Goal: Task Accomplishment & Management: Manage account settings

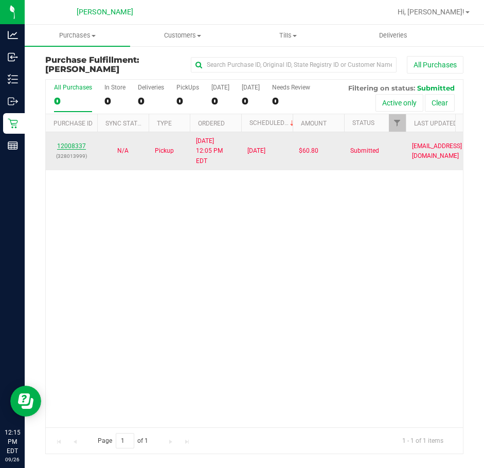
click at [77, 143] on link "12008337" at bounding box center [71, 146] width 29 height 7
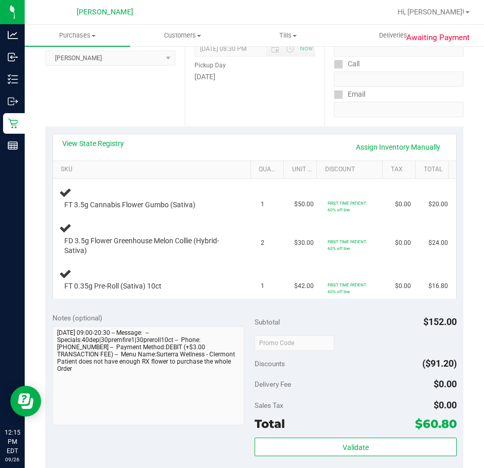
scroll to position [151, 0]
click at [109, 140] on link "View State Registry" at bounding box center [93, 143] width 62 height 10
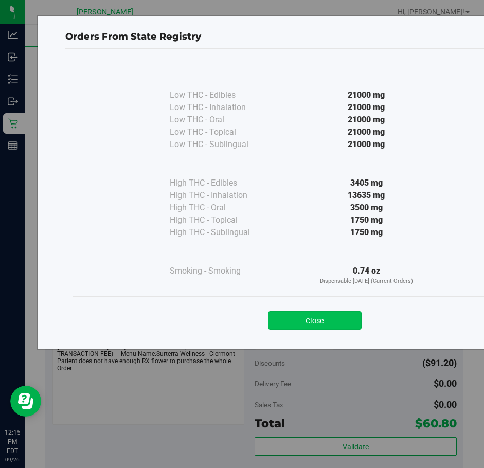
click at [337, 320] on button "Close" at bounding box center [315, 320] width 94 height 19
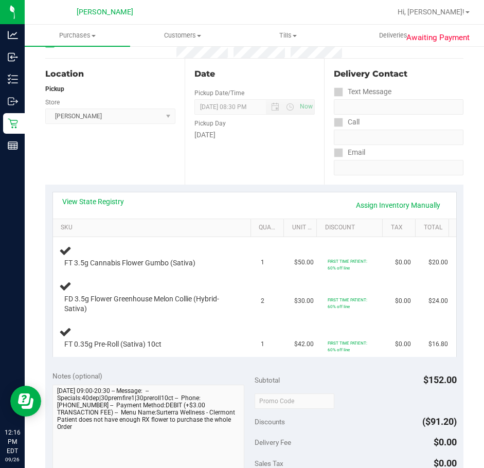
scroll to position [154, 0]
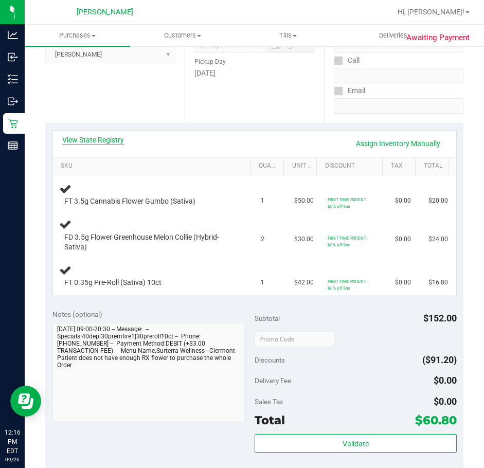
click at [88, 135] on link "View State Registry" at bounding box center [93, 140] width 62 height 10
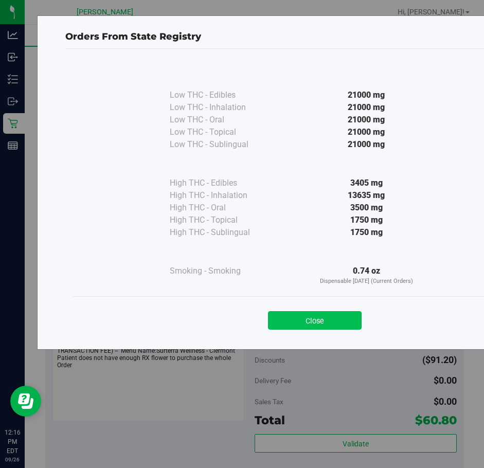
click at [345, 317] on button "Close" at bounding box center [315, 320] width 94 height 19
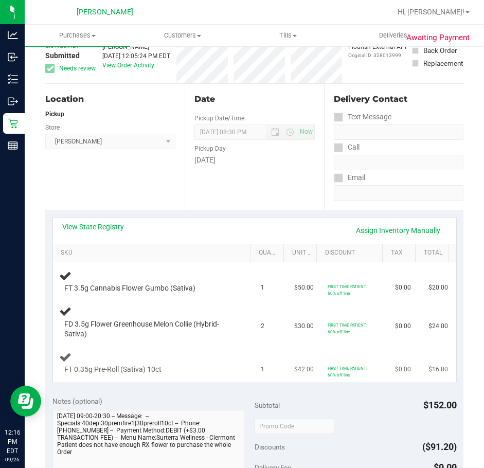
scroll to position [0, 0]
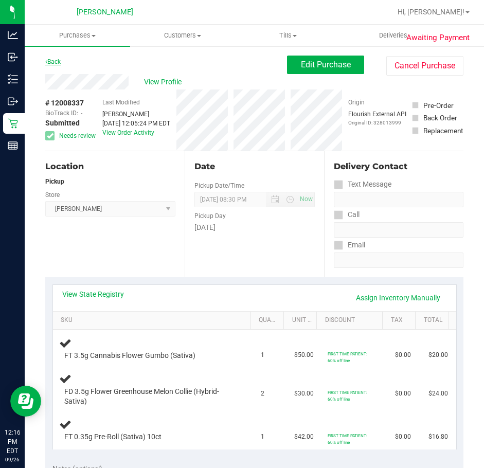
click at [50, 59] on link "Back" at bounding box center [52, 61] width 15 height 7
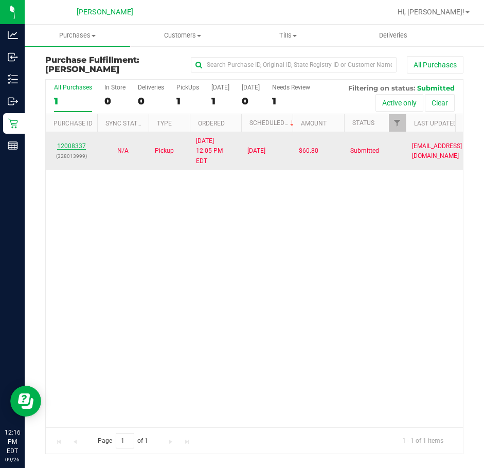
click at [75, 143] on link "12008337" at bounding box center [71, 146] width 29 height 7
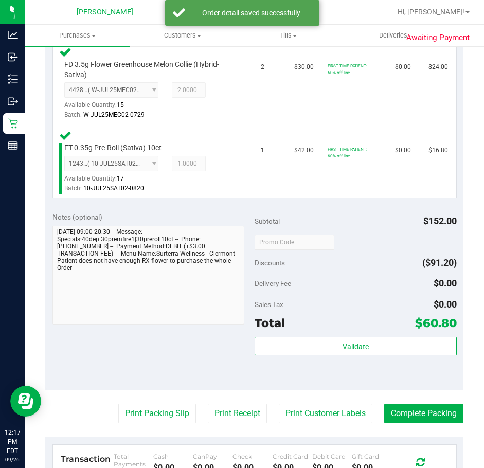
scroll to position [361, 0]
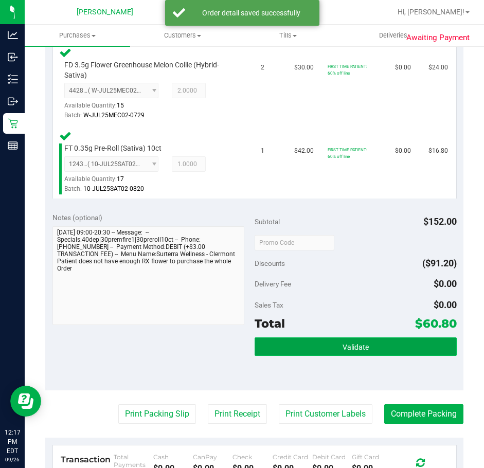
click at [386, 352] on button "Validate" at bounding box center [356, 347] width 202 height 19
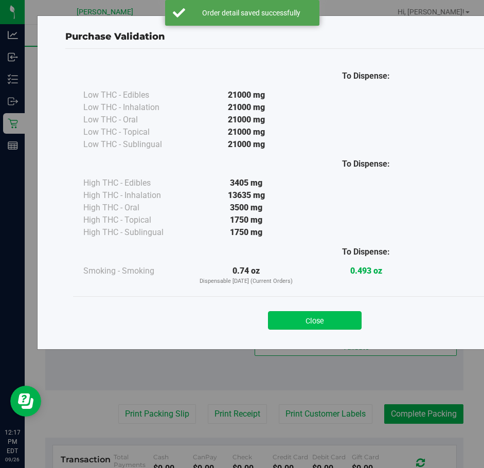
click at [326, 313] on button "Close" at bounding box center [315, 320] width 94 height 19
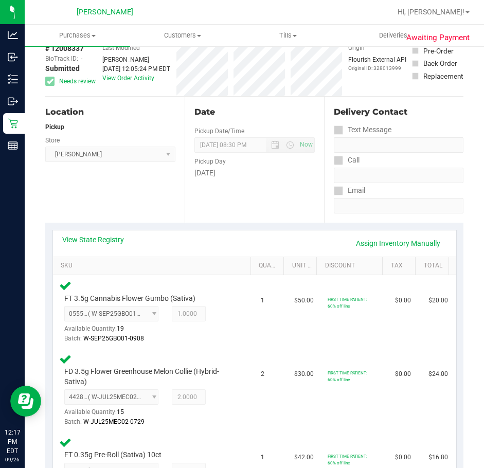
scroll to position [0, 0]
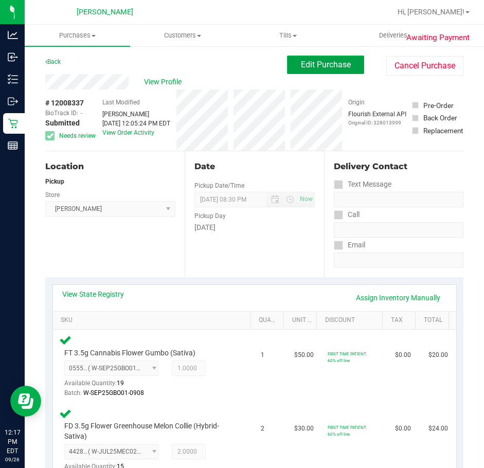
click at [330, 62] on span "Edit Purchase" at bounding box center [326, 65] width 50 height 10
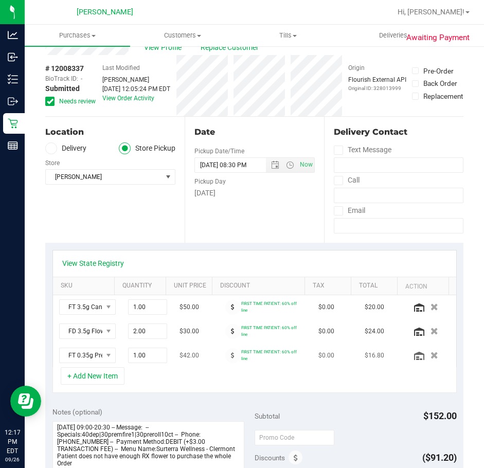
scroll to position [103, 0]
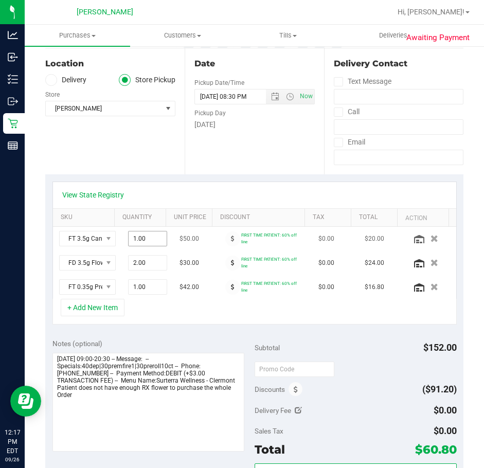
click at [139, 240] on span "1.00 1" at bounding box center [147, 238] width 39 height 15
type input "2"
type input "2.00"
click at [241, 162] on div "Date Pickup Date/Time 09/26/2025 Now 09/26/2025 08:30 PM Now Pickup Day Friday" at bounding box center [254, 111] width 139 height 126
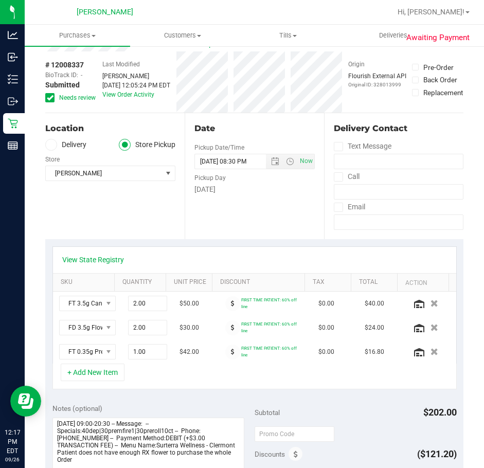
scroll to position [0, 0]
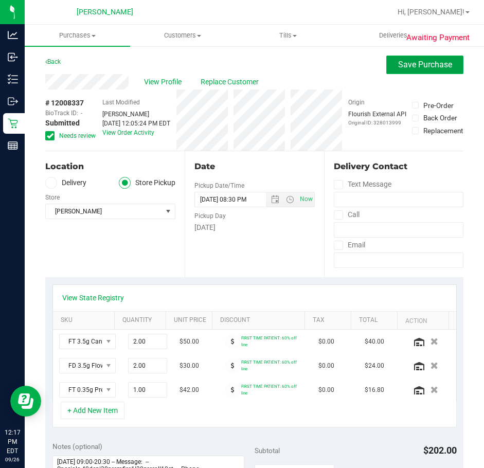
click at [413, 69] on button "Save Purchase" at bounding box center [425, 65] width 77 height 19
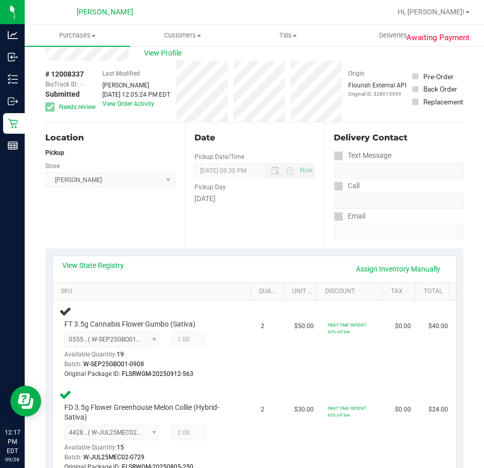
scroll to position [42, 0]
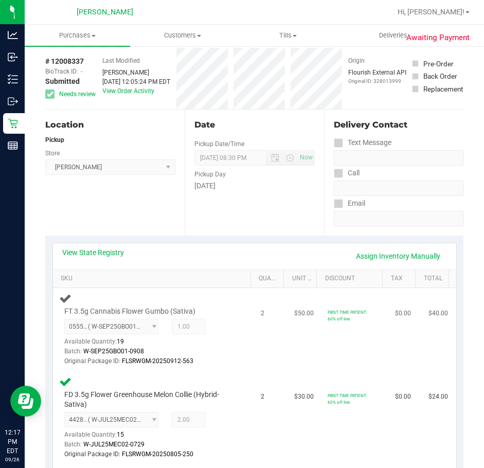
click at [332, 359] on td "FIRST TIME PATIENT: 60% off line" at bounding box center [355, 329] width 67 height 83
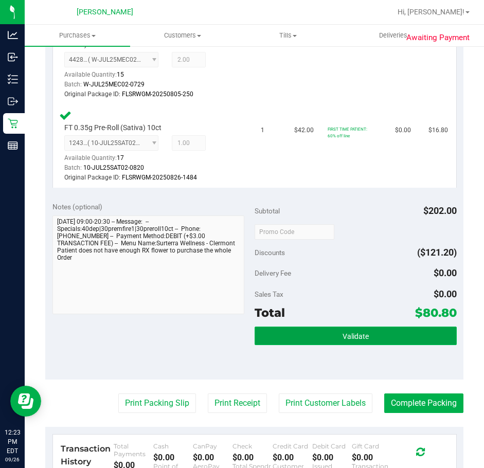
click at [310, 337] on button "Validate" at bounding box center [356, 336] width 202 height 19
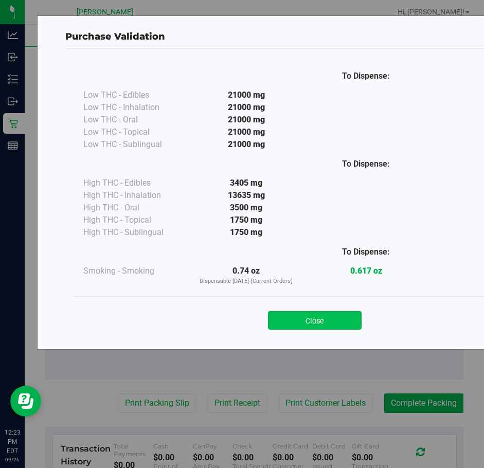
click at [308, 322] on button "Close" at bounding box center [315, 320] width 94 height 19
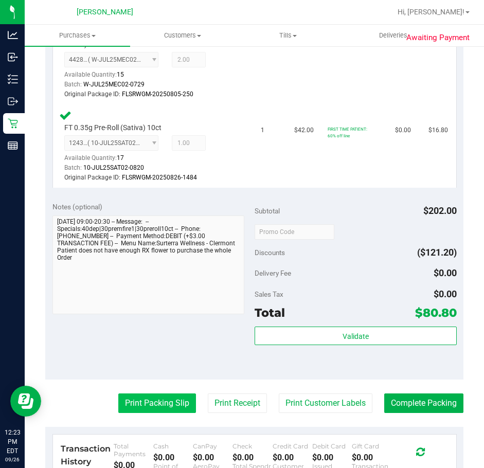
click at [144, 404] on button "Print Packing Slip" at bounding box center [157, 404] width 78 height 20
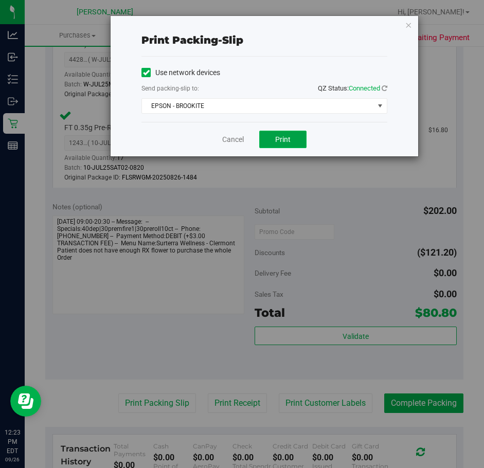
click at [297, 141] on button "Print" at bounding box center [282, 140] width 47 height 18
click at [231, 135] on link "Cancel" at bounding box center [233, 139] width 22 height 11
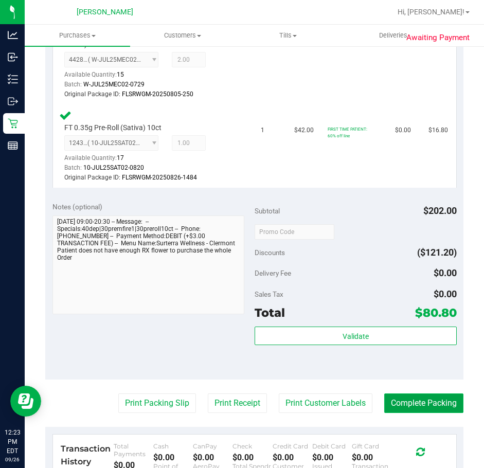
click at [439, 406] on button "Complete Packing" at bounding box center [424, 404] width 79 height 20
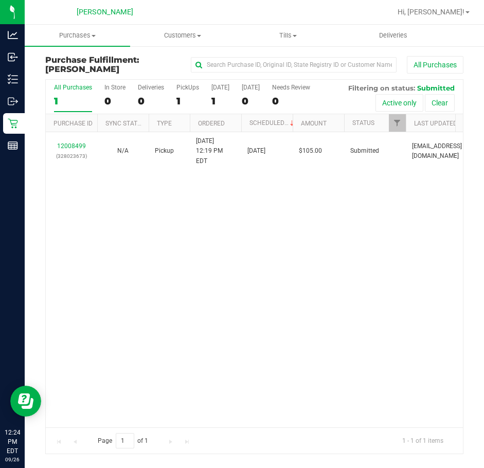
click at [330, 272] on div "12008499 (328023673) N/A Pickup 9/26/2025 12:19 PM EDT 9/26/2025 $105.00 Submit…" at bounding box center [254, 279] width 417 height 295
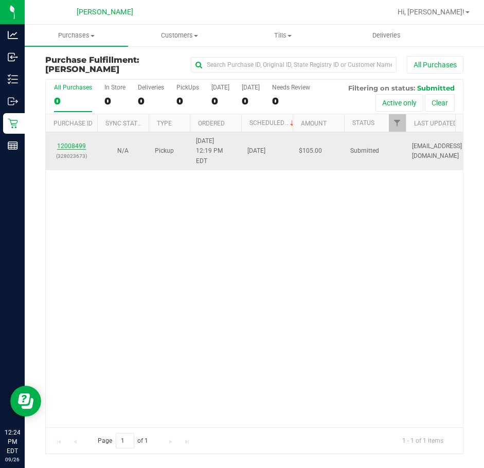
click at [84, 143] on link "12008499" at bounding box center [71, 146] width 29 height 7
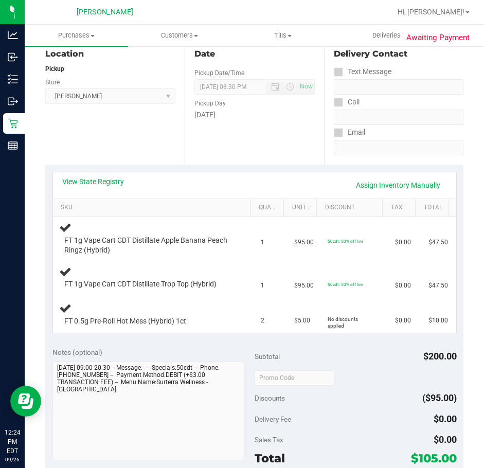
scroll to position [113, 0]
click at [100, 180] on link "View State Registry" at bounding box center [93, 182] width 62 height 10
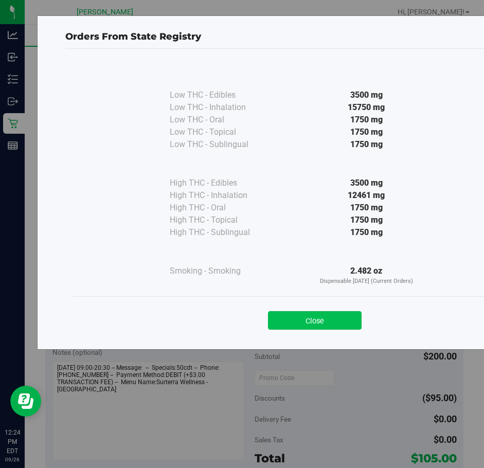
click at [329, 327] on button "Close" at bounding box center [315, 320] width 94 height 19
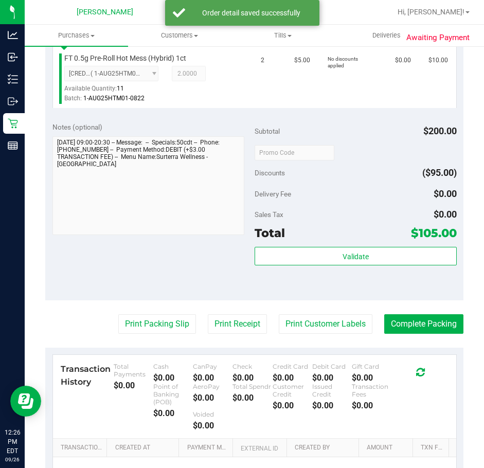
scroll to position [480, 0]
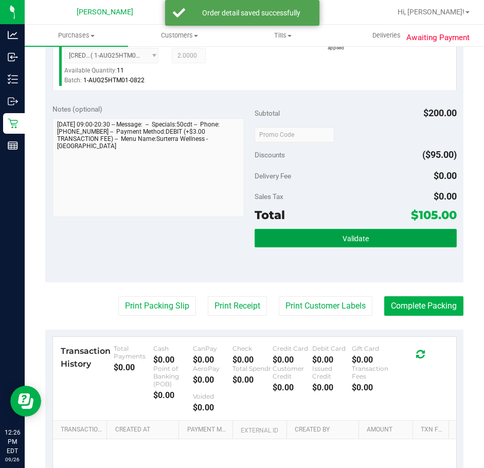
click at [382, 235] on button "Validate" at bounding box center [356, 238] width 202 height 19
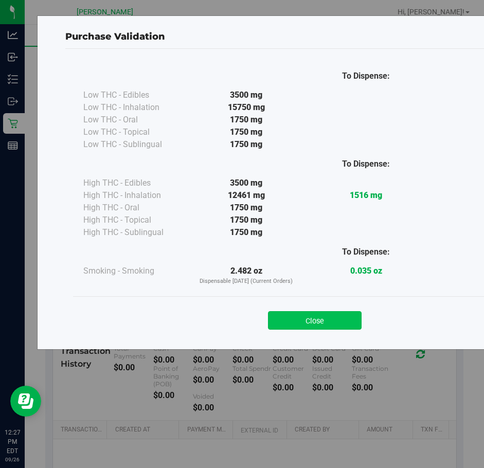
click at [329, 328] on button "Close" at bounding box center [315, 320] width 94 height 19
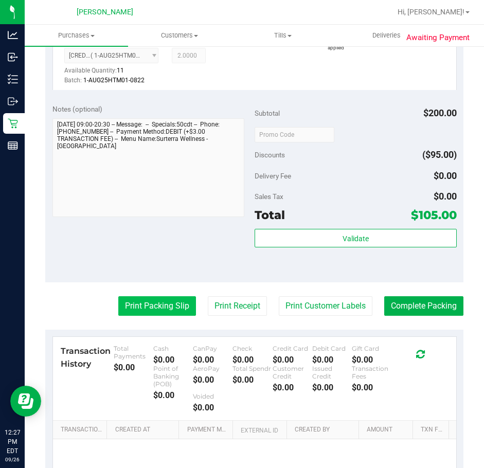
click at [146, 307] on button "Print Packing Slip" at bounding box center [157, 306] width 78 height 20
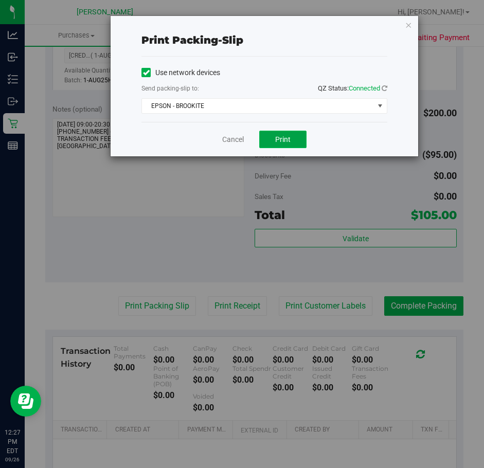
click at [287, 135] on span "Print" at bounding box center [282, 139] width 15 height 8
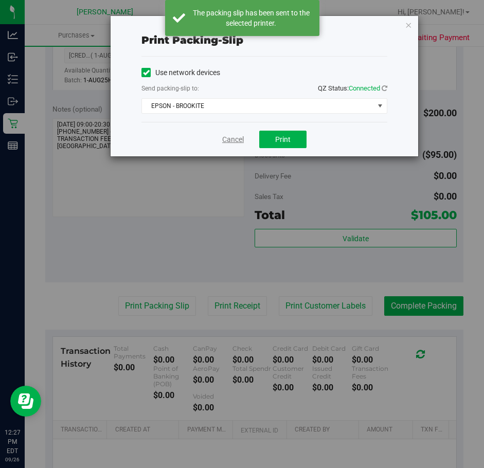
click at [234, 136] on link "Cancel" at bounding box center [233, 139] width 22 height 11
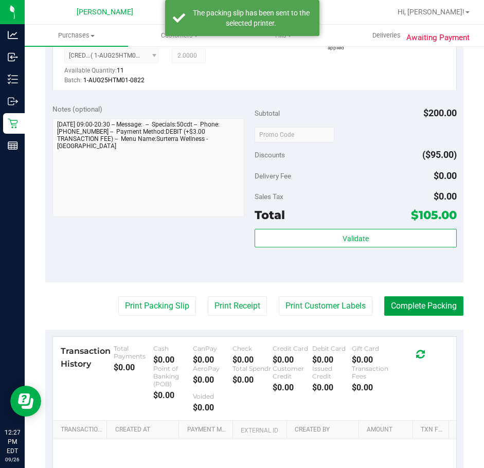
click at [437, 299] on button "Complete Packing" at bounding box center [424, 306] width 79 height 20
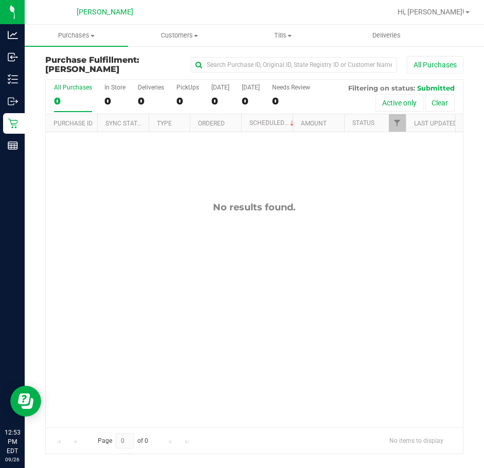
click at [225, 275] on div "No results found." at bounding box center [254, 314] width 417 height 364
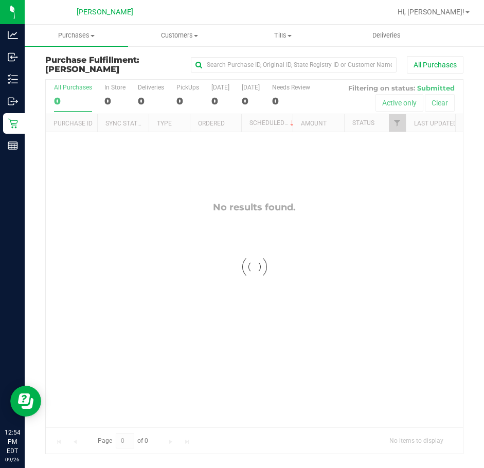
click at [290, 287] on div at bounding box center [254, 267] width 417 height 374
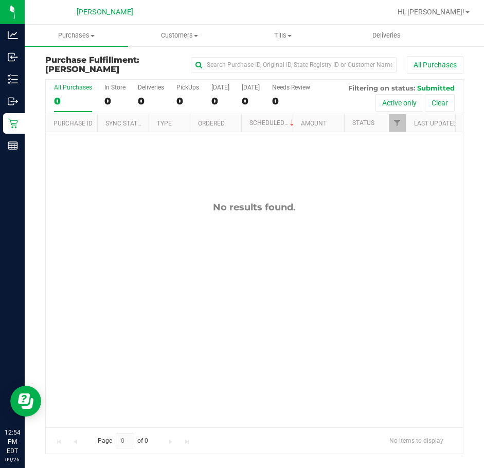
click at [195, 199] on div "No results found." at bounding box center [254, 314] width 417 height 364
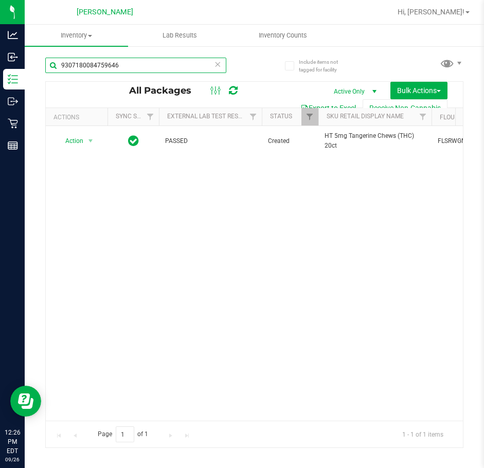
drag, startPoint x: 161, startPoint y: 67, endPoint x: -1, endPoint y: 90, distance: 163.2
click at [0, 90] on html "Analytics Inbound Inventory Outbound Retail Reports 12:26 PM EDT [DATE] 09/26 […" at bounding box center [242, 234] width 484 height 468
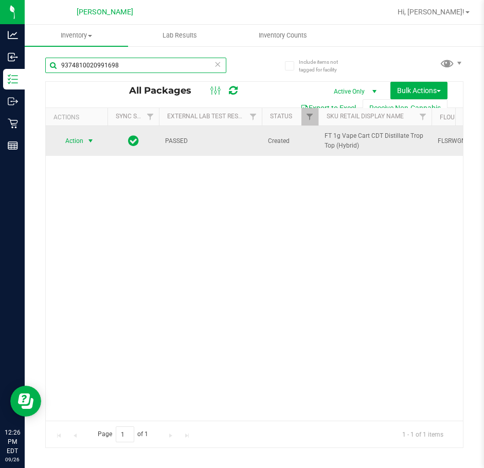
type input "9374810020991698"
click at [76, 141] on span "Action" at bounding box center [70, 141] width 28 height 14
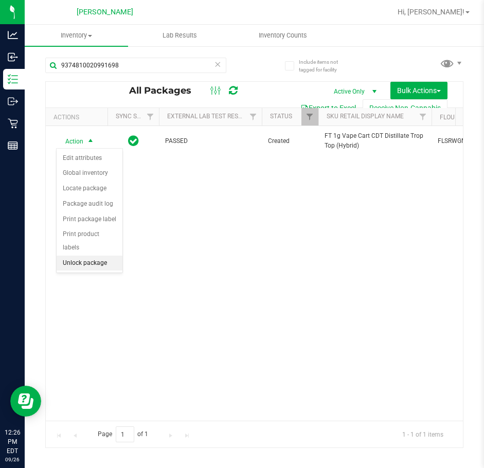
click at [89, 256] on li "Unlock package" at bounding box center [90, 263] width 66 height 15
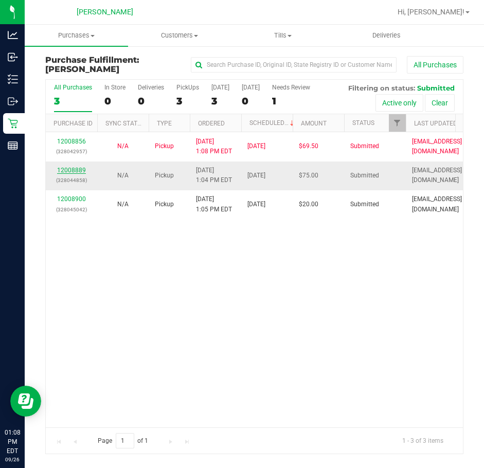
click at [64, 171] on link "12008889" at bounding box center [71, 170] width 29 height 7
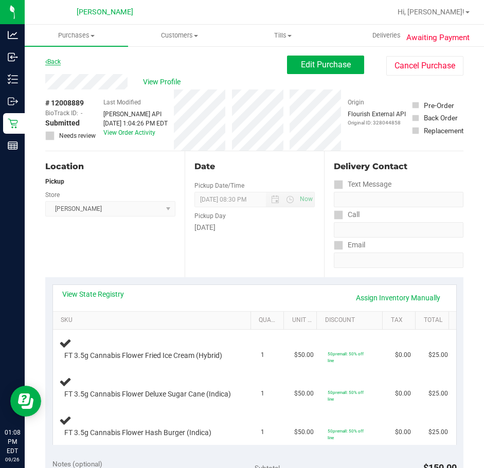
click at [55, 63] on link "Back" at bounding box center [52, 61] width 15 height 7
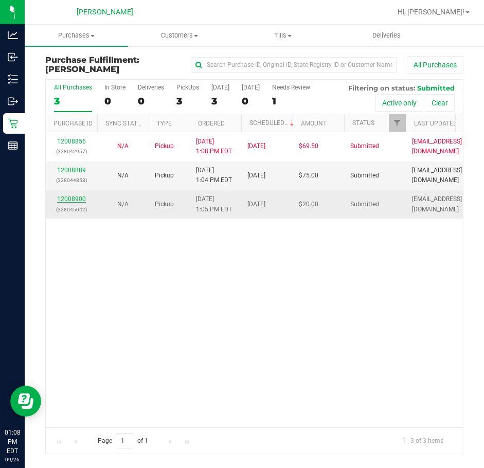
click at [71, 201] on link "12008900" at bounding box center [71, 199] width 29 height 7
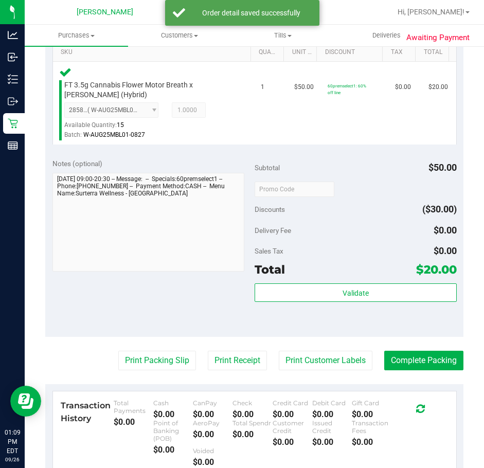
scroll to position [267, 0]
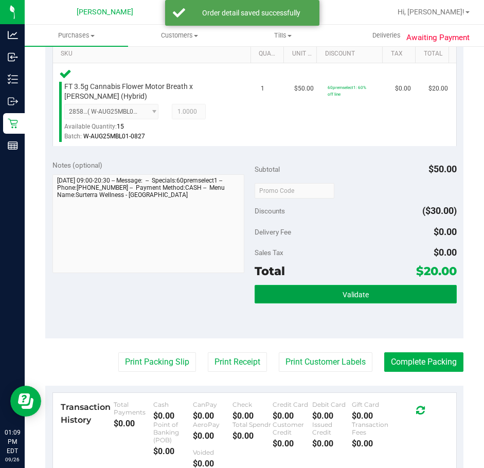
click at [365, 292] on button "Validate" at bounding box center [356, 294] width 202 height 19
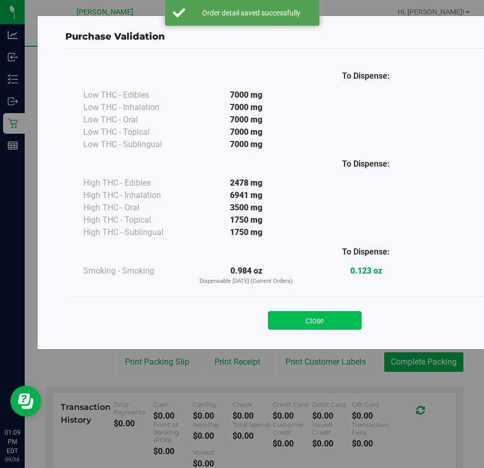
click at [324, 312] on button "Close" at bounding box center [315, 320] width 94 height 19
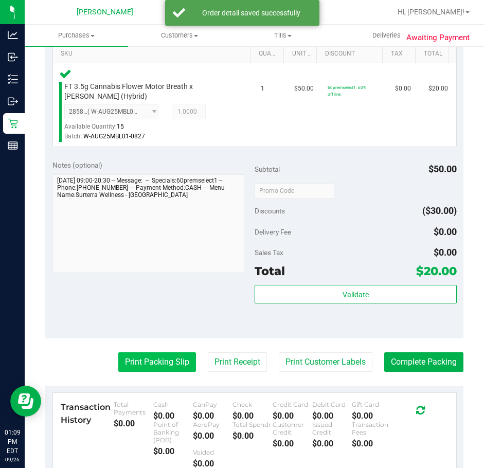
click at [154, 358] on button "Print Packing Slip" at bounding box center [157, 363] width 78 height 20
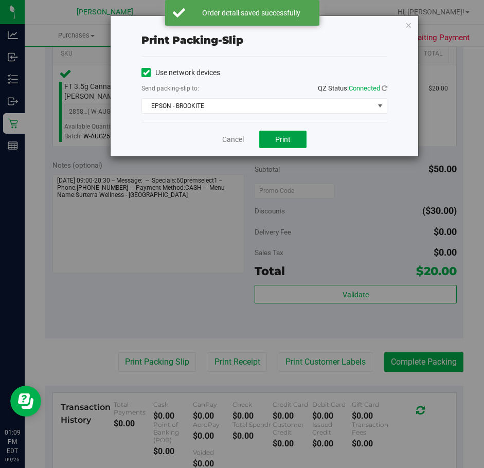
click at [291, 135] on button "Print" at bounding box center [282, 140] width 47 height 18
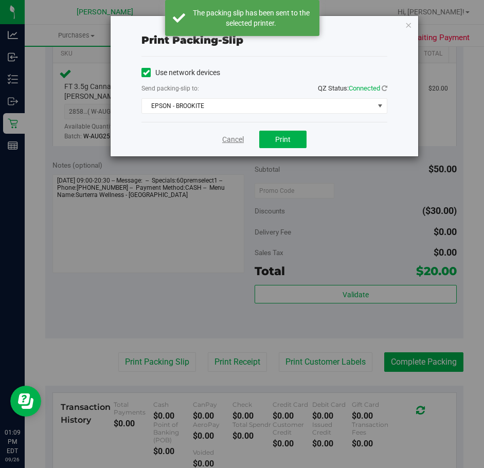
click at [236, 140] on link "Cancel" at bounding box center [233, 139] width 22 height 11
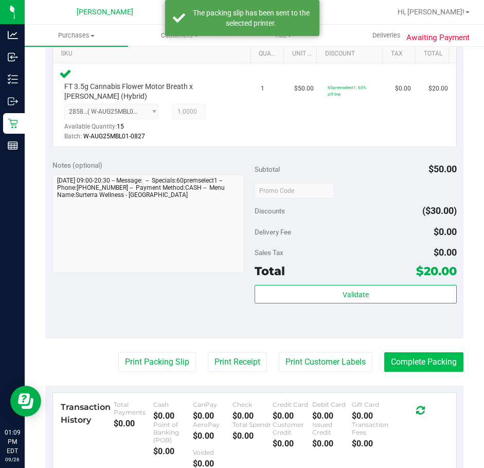
click at [435, 361] on button "Complete Packing" at bounding box center [424, 363] width 79 height 20
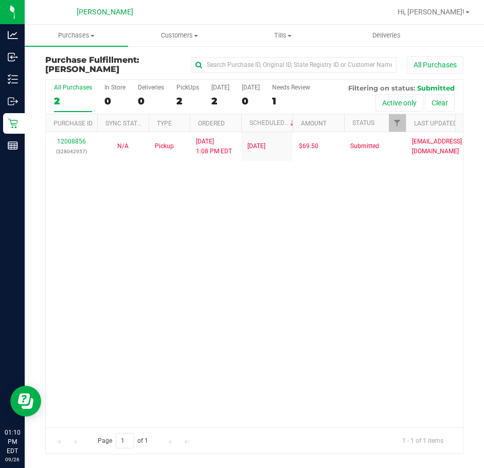
click at [225, 272] on div "12008856 (328042957) N/A Pickup 9/26/2025 1:08 PM EDT 9/26/2025 $69.50 Submitte…" at bounding box center [254, 279] width 417 height 295
click at [398, 293] on div "12008856 (328042957) N/A Pickup 9/26/2025 1:08 PM EDT 9/26/2025 $69.50 Submitte…" at bounding box center [254, 279] width 417 height 295
click at [269, 263] on div "12008856 (328042957) N/A Pickup 9/26/2025 1:08 PM EDT 9/26/2025 $69.50 Submitte…" at bounding box center [254, 279] width 417 height 295
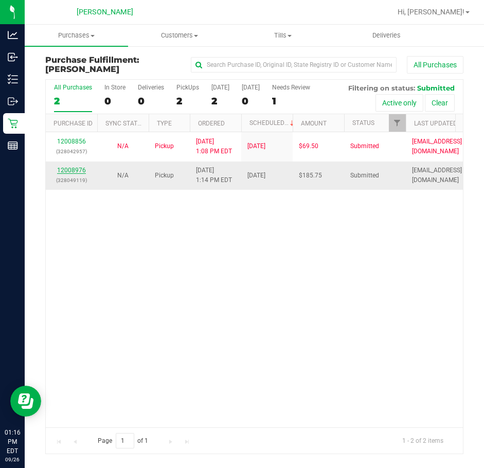
click at [79, 170] on link "12008976" at bounding box center [71, 170] width 29 height 7
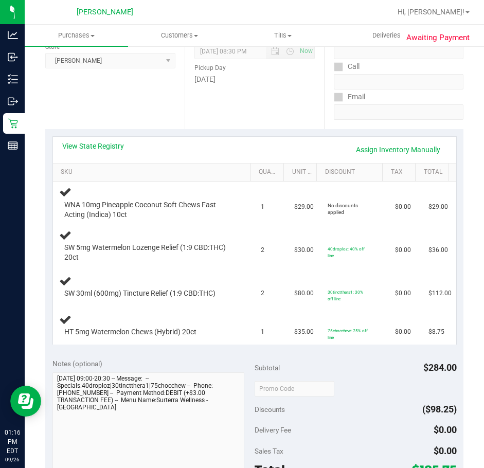
scroll to position [148, 0]
click at [114, 145] on link "View State Registry" at bounding box center [93, 147] width 62 height 10
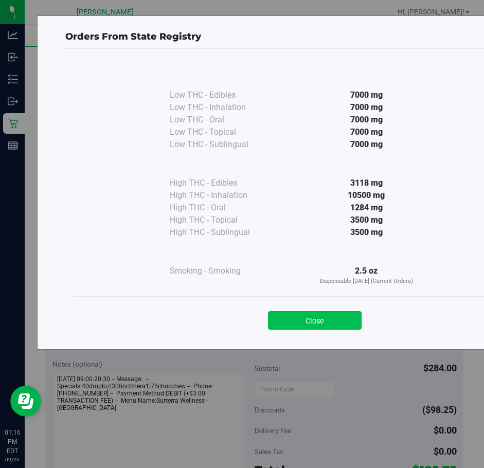
click at [336, 328] on button "Close" at bounding box center [315, 320] width 94 height 19
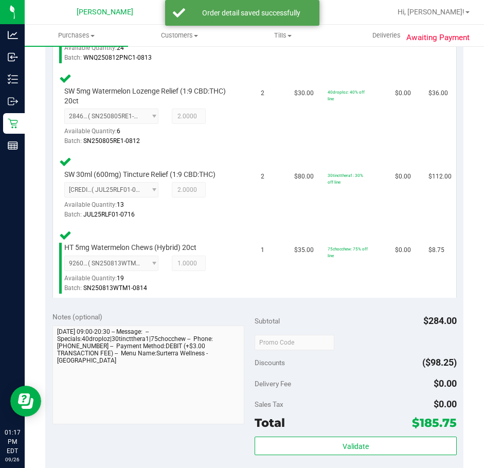
scroll to position [386, 0]
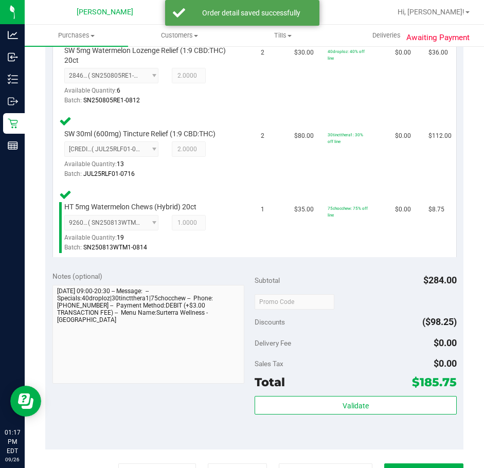
click at [333, 383] on div "Total $185.75" at bounding box center [356, 382] width 202 height 19
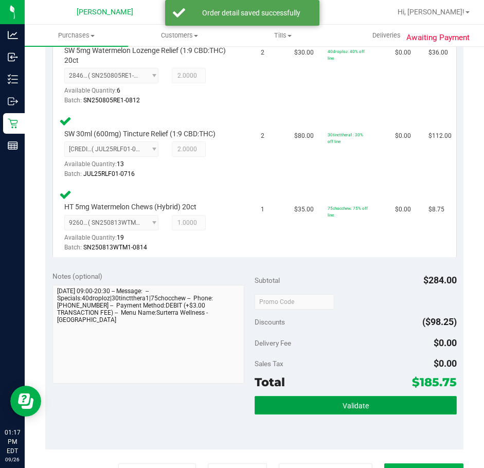
click at [296, 408] on button "Validate" at bounding box center [356, 405] width 202 height 19
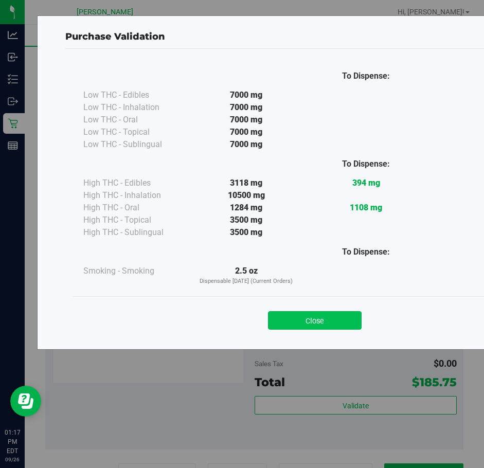
click at [301, 325] on button "Close" at bounding box center [315, 320] width 94 height 19
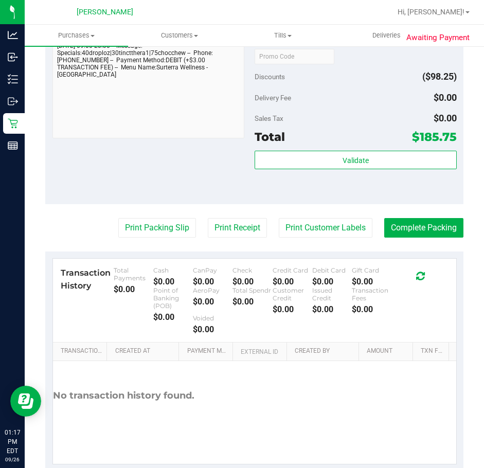
scroll to position [632, 0]
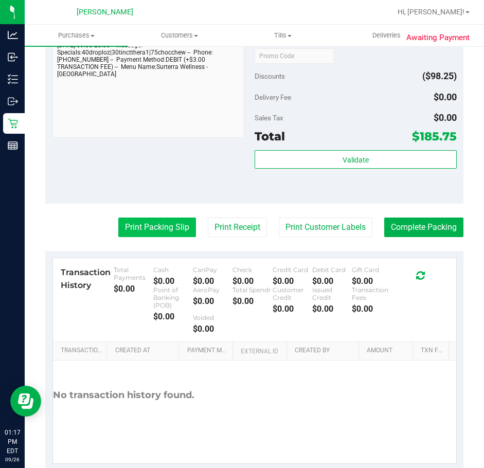
click at [164, 225] on button "Print Packing Slip" at bounding box center [157, 228] width 78 height 20
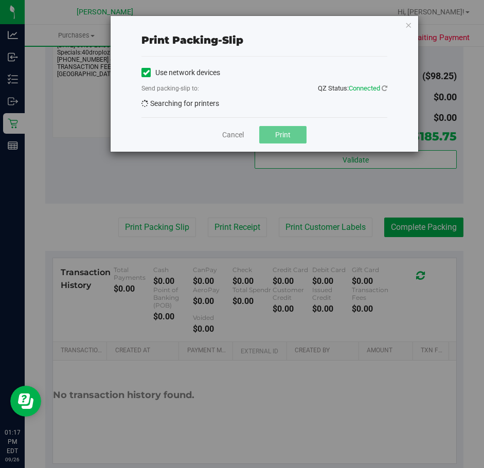
click at [279, 137] on span "Print" at bounding box center [282, 135] width 15 height 8
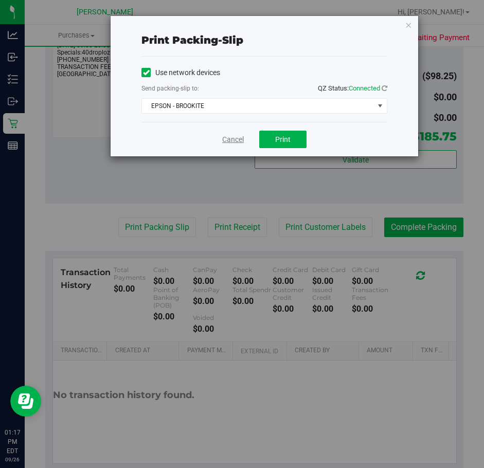
click at [227, 141] on link "Cancel" at bounding box center [233, 139] width 22 height 11
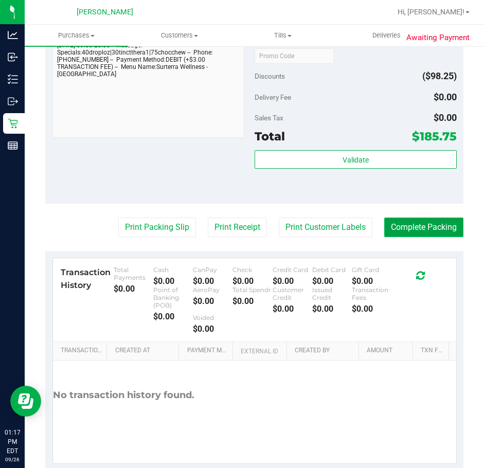
click at [421, 235] on button "Complete Packing" at bounding box center [424, 228] width 79 height 20
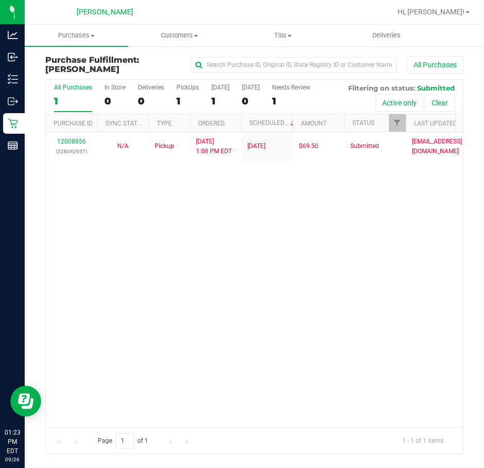
click at [149, 218] on div "12008856 (328042957) N/A Pickup 9/26/2025 1:08 PM EDT 9/26/2025 $69.50 Submitte…" at bounding box center [254, 279] width 417 height 295
click at [420, 357] on div "12008856 (328042957) N/A Pickup 9/26/2025 1:08 PM EDT 9/26/2025 $69.50 Submitte…" at bounding box center [254, 279] width 417 height 295
click at [177, 261] on div "12008856 (328042957) N/A Pickup 9/26/2025 1:08 PM EDT 9/26/2025 $69.50 Submitte…" at bounding box center [254, 279] width 417 height 295
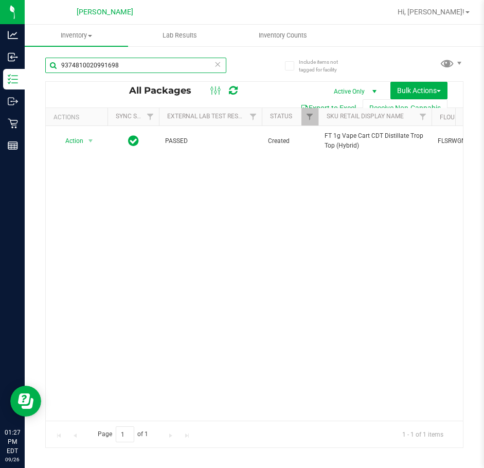
drag, startPoint x: 136, startPoint y: 59, endPoint x: -1, endPoint y: 59, distance: 136.4
click at [0, 59] on html "Analytics Inbound Inventory Outbound Retail Reports 01:27 PM EDT 09/26/2025 09/…" at bounding box center [242, 234] width 484 height 468
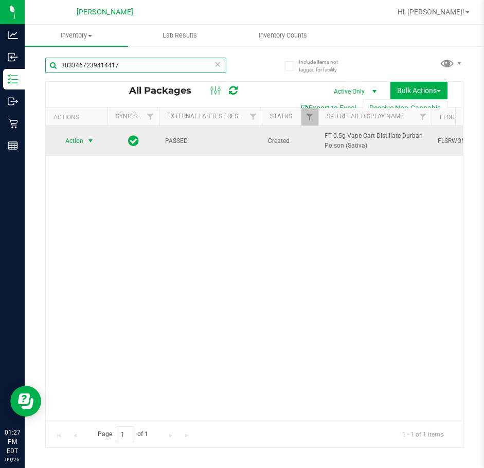
type input "3033467239414417"
click at [81, 145] on span "Action" at bounding box center [70, 141] width 28 height 14
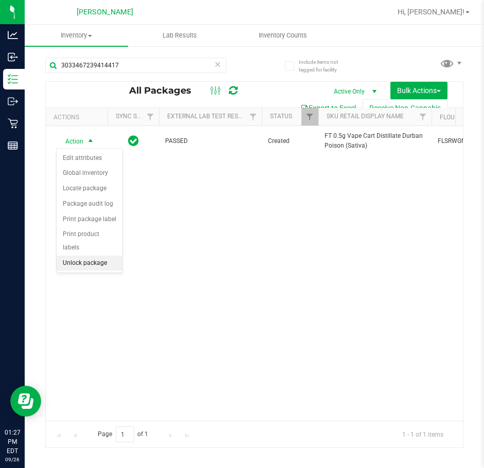
click at [92, 256] on li "Unlock package" at bounding box center [90, 263] width 66 height 15
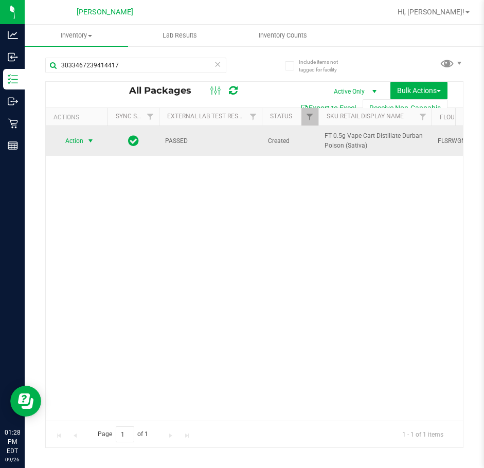
click at [86, 145] on span "select" at bounding box center [90, 141] width 8 height 8
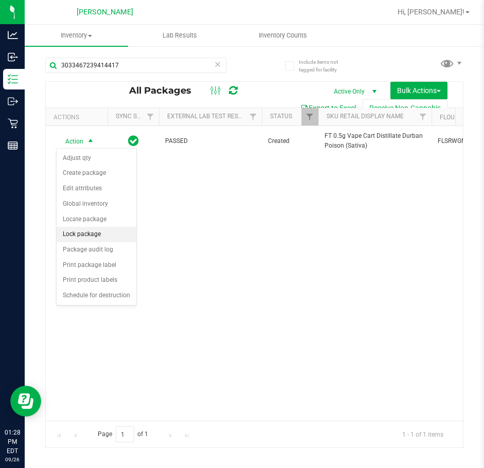
click at [108, 234] on li "Lock package" at bounding box center [97, 234] width 80 height 15
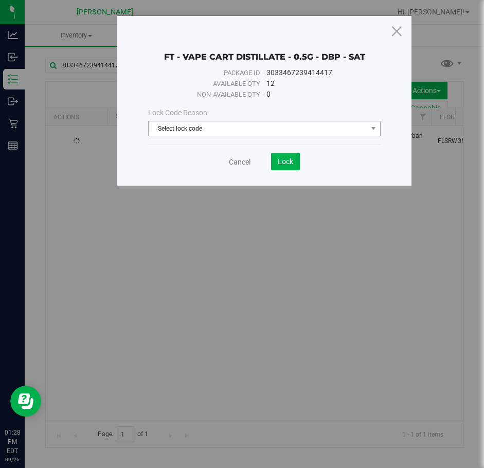
click at [229, 124] on span "Select lock code" at bounding box center [258, 128] width 219 height 14
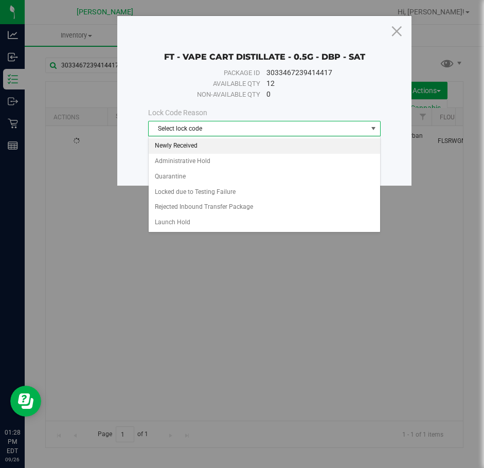
click at [196, 141] on li "Newly Received" at bounding box center [265, 145] width 232 height 15
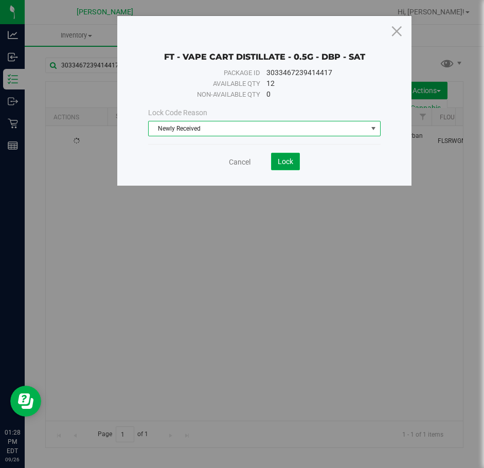
click at [285, 168] on button "Lock" at bounding box center [285, 162] width 29 height 18
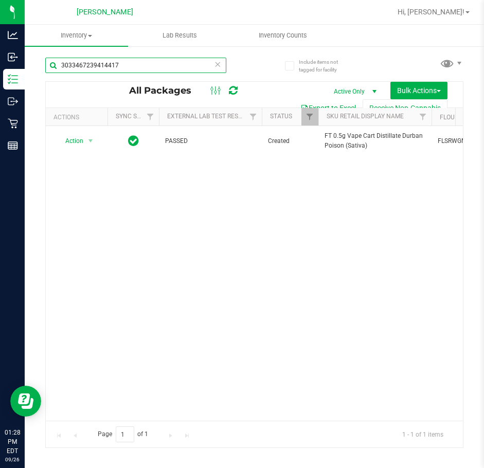
drag, startPoint x: 1, startPoint y: 65, endPoint x: -1, endPoint y: 53, distance: 12.4
click at [0, 53] on html "Analytics Inbound Inventory Outbound Retail Reports 01:28 PM EDT 09/26/2025 09/…" at bounding box center [242, 234] width 484 height 468
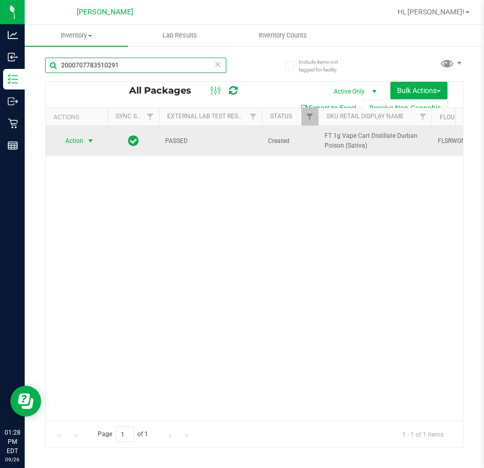
type input "2000707783510291"
click at [85, 138] on span "select" at bounding box center [90, 141] width 13 height 14
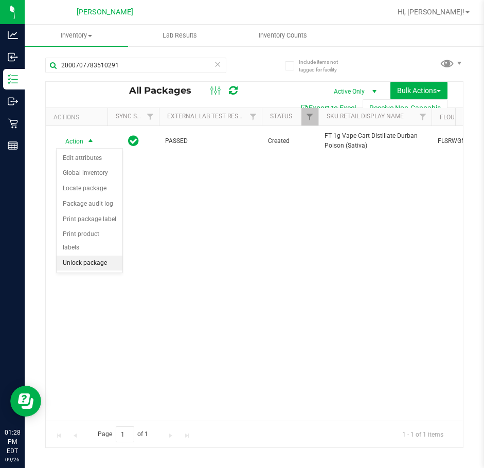
click at [95, 256] on li "Unlock package" at bounding box center [90, 263] width 66 height 15
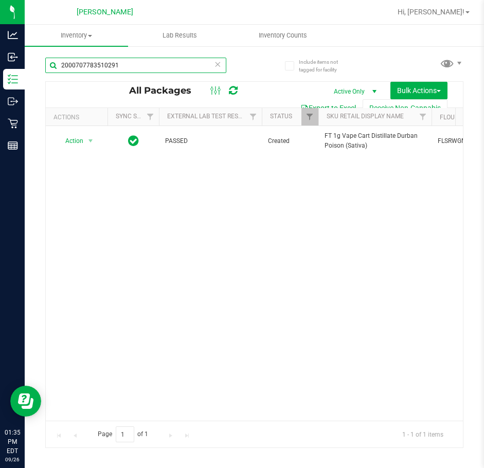
drag, startPoint x: 134, startPoint y: 63, endPoint x: -1, endPoint y: 88, distance: 136.7
click at [0, 88] on html "Analytics Inbound Inventory Outbound Retail Reports 01:35 PM EDT 09/26/2025 09/…" at bounding box center [242, 234] width 484 height 468
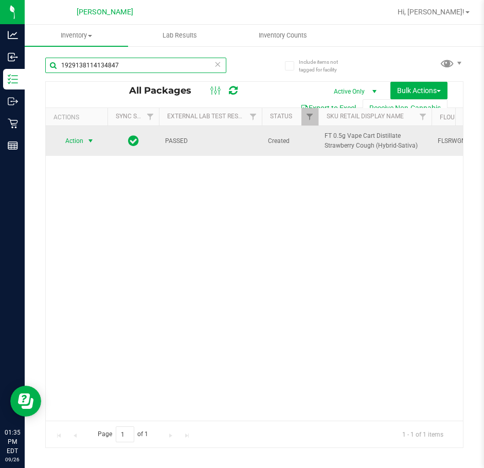
type input "1929138114134847"
click at [89, 142] on span "select" at bounding box center [90, 141] width 8 height 8
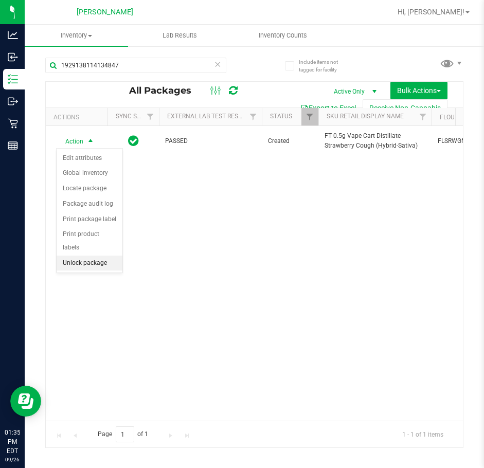
click at [90, 256] on li "Unlock package" at bounding box center [90, 263] width 66 height 15
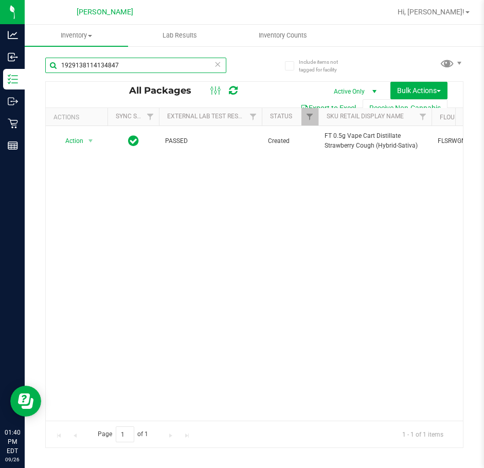
drag, startPoint x: 162, startPoint y: 66, endPoint x: -1, endPoint y: 66, distance: 162.1
click at [0, 66] on html "Analytics Inbound Inventory Outbound Retail Reports 01:40 PM EDT 09/26/2025 09/…" at bounding box center [242, 234] width 484 height 468
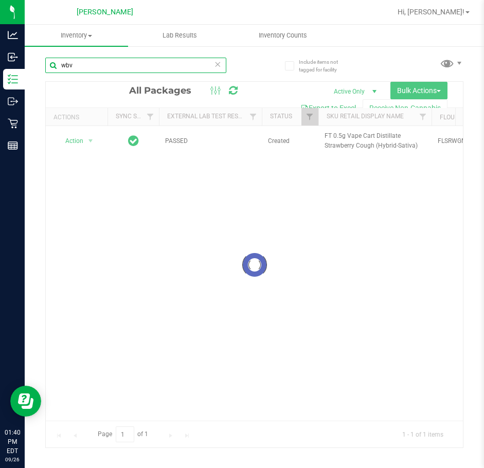
type input "wbv"
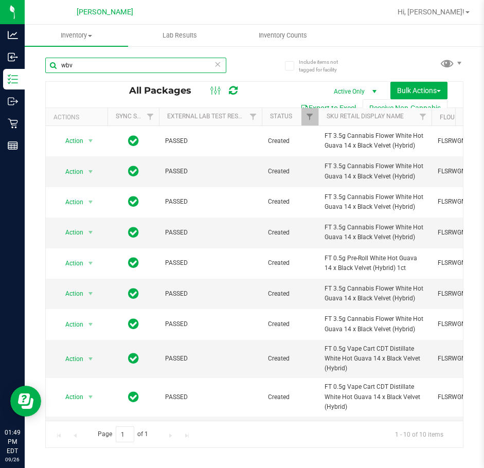
drag, startPoint x: 104, startPoint y: 71, endPoint x: -1, endPoint y: 57, distance: 105.3
click at [0, 57] on html "Analytics Inbound Inventory Outbound Retail Reports 01:49 PM EDT 09/26/2025 09/…" at bounding box center [242, 234] width 484 height 468
drag, startPoint x: 450, startPoint y: 13, endPoint x: 434, endPoint y: 20, distance: 17.8
click at [451, 13] on span "Hi, [PERSON_NAME]!" at bounding box center [431, 12] width 67 height 8
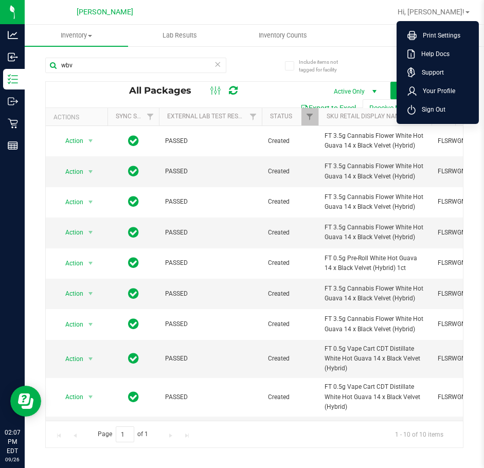
click at [438, 108] on span "Sign Out" at bounding box center [431, 109] width 30 height 10
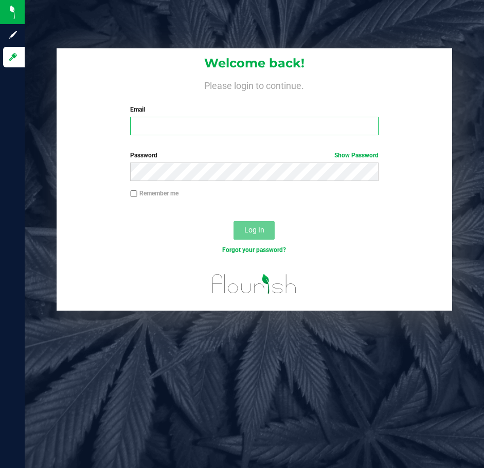
click at [241, 128] on input "Email" at bounding box center [254, 126] width 249 height 19
type input "anguyen@liveparallel.com"
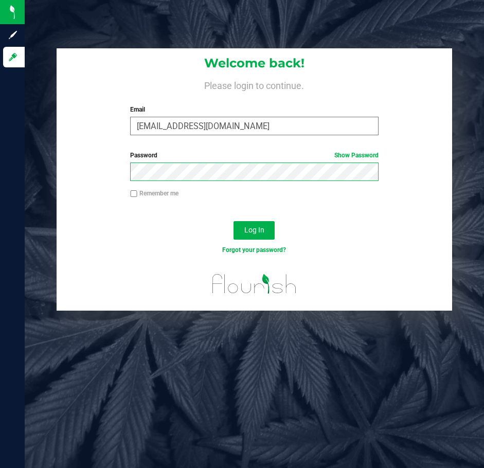
click at [234, 221] on button "Log In" at bounding box center [254, 230] width 41 height 19
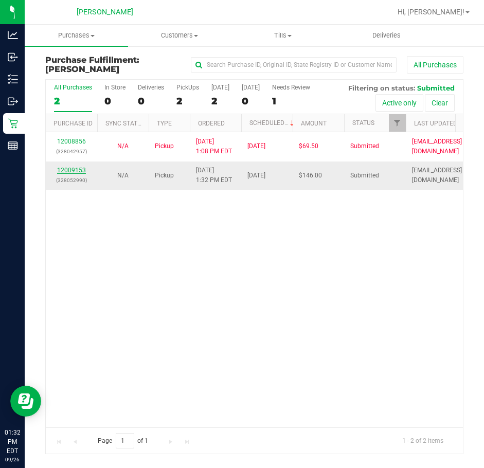
click at [75, 169] on link "12009153" at bounding box center [71, 170] width 29 height 7
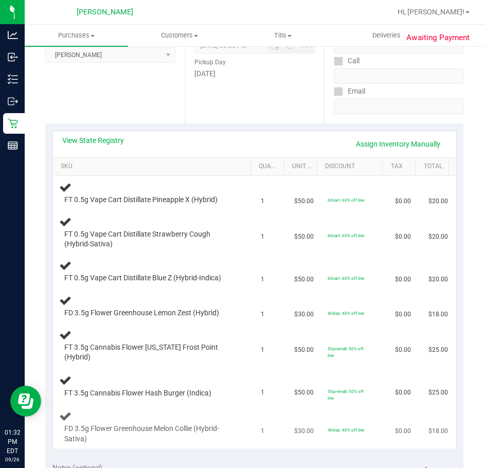
scroll to position [154, 0]
click at [83, 143] on link "View State Registry" at bounding box center [93, 140] width 62 height 10
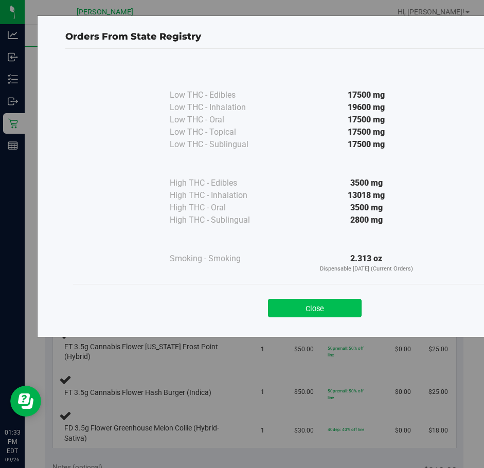
click at [345, 306] on button "Close" at bounding box center [315, 308] width 94 height 19
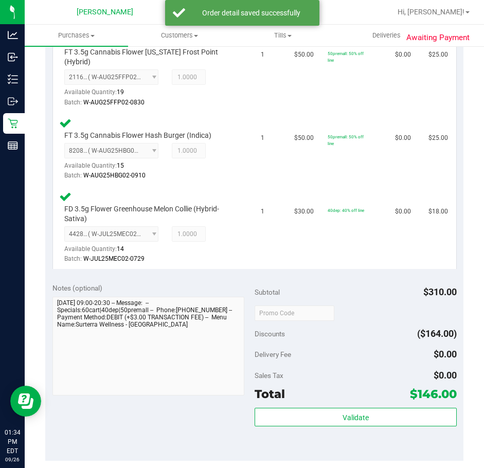
scroll to position [670, 0]
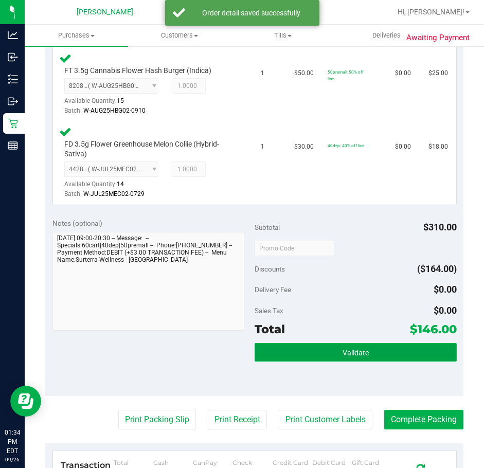
click at [324, 356] on button "Validate" at bounding box center [356, 352] width 202 height 19
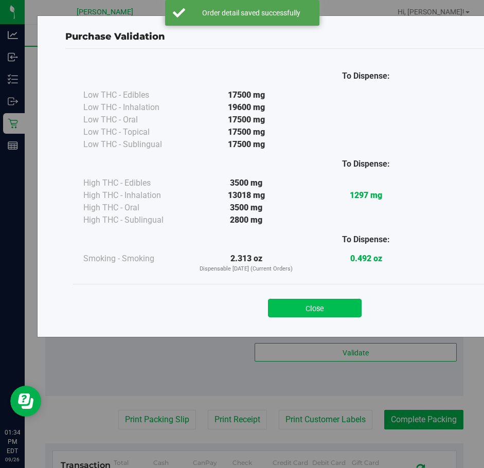
click at [326, 306] on button "Close" at bounding box center [315, 308] width 94 height 19
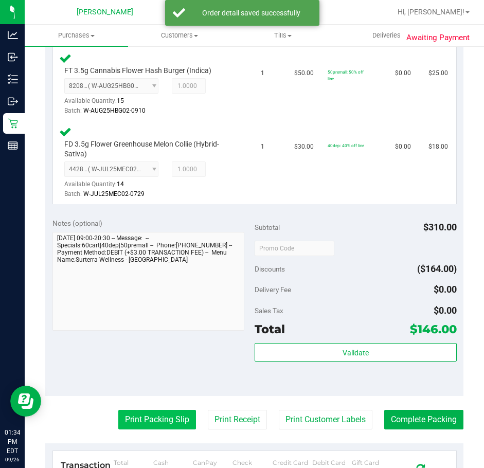
click at [158, 421] on button "Print Packing Slip" at bounding box center [157, 420] width 78 height 20
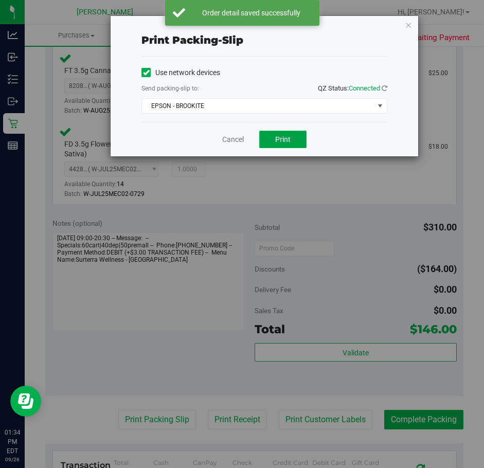
click at [288, 144] on button "Print" at bounding box center [282, 140] width 47 height 18
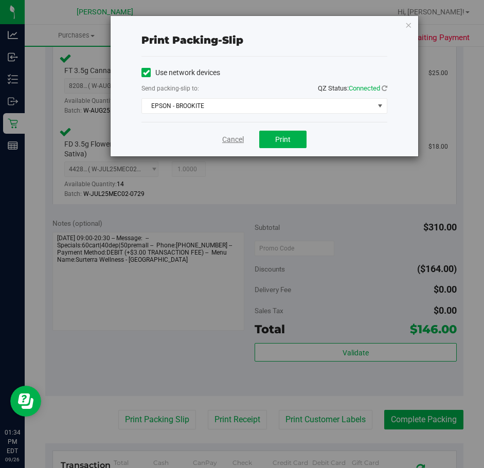
click at [234, 139] on link "Cancel" at bounding box center [233, 139] width 22 height 11
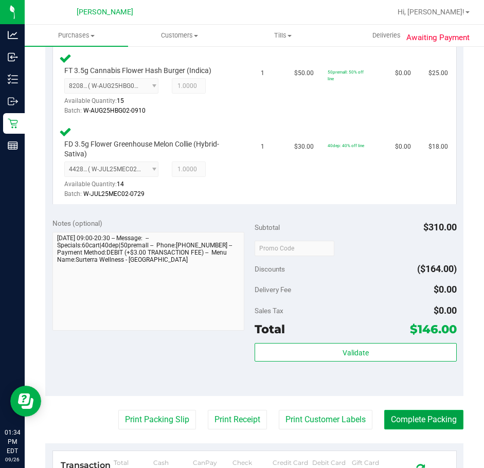
click at [421, 414] on button "Complete Packing" at bounding box center [424, 420] width 79 height 20
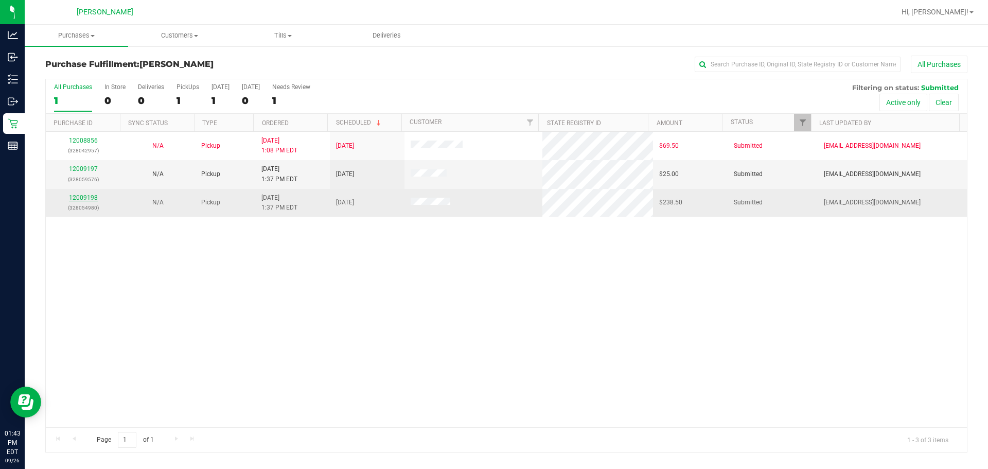
click at [80, 195] on link "12009198" at bounding box center [83, 197] width 29 height 7
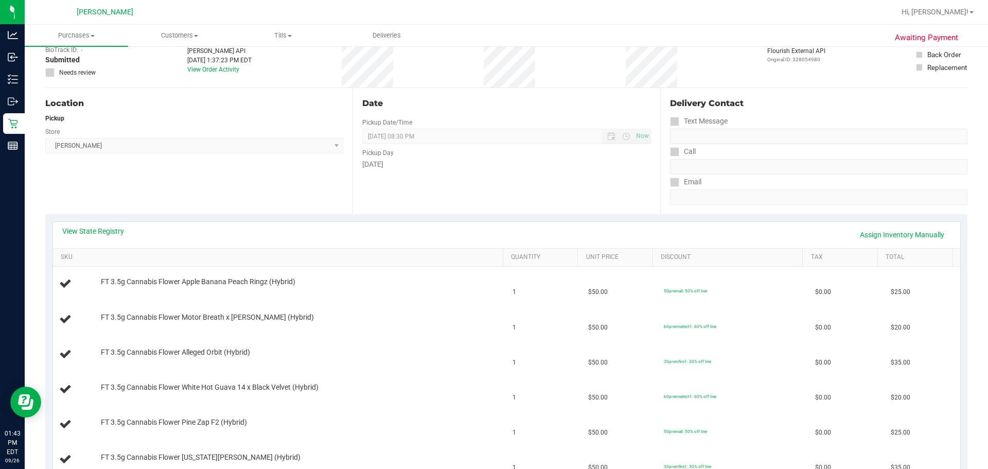
scroll to position [154, 0]
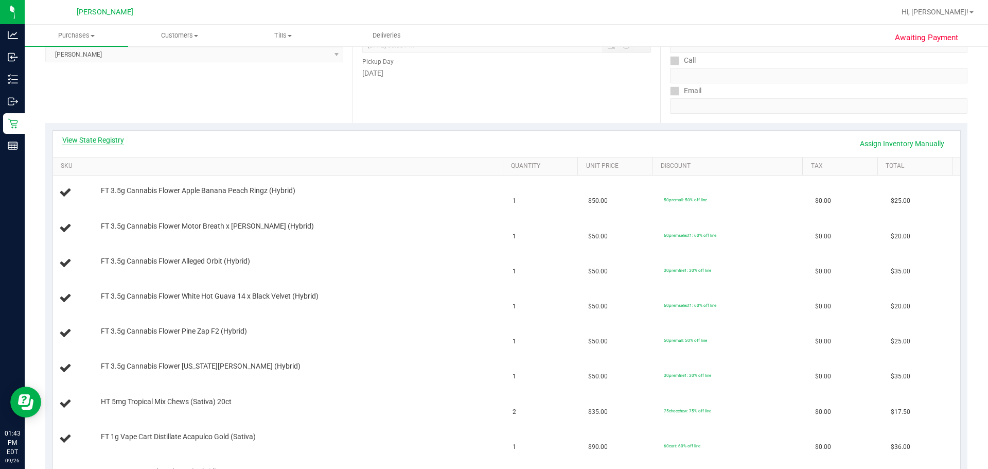
click at [100, 138] on link "View State Registry" at bounding box center [93, 140] width 62 height 10
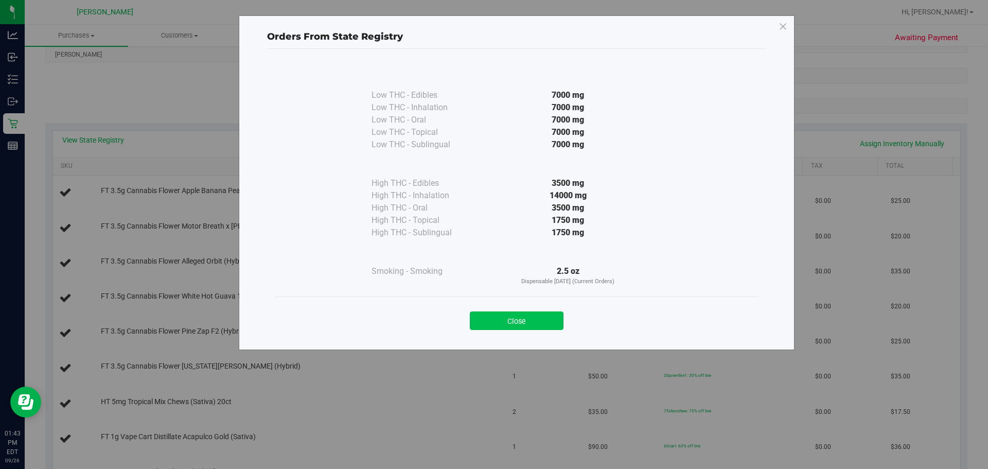
click at [484, 313] on button "Close" at bounding box center [517, 320] width 94 height 19
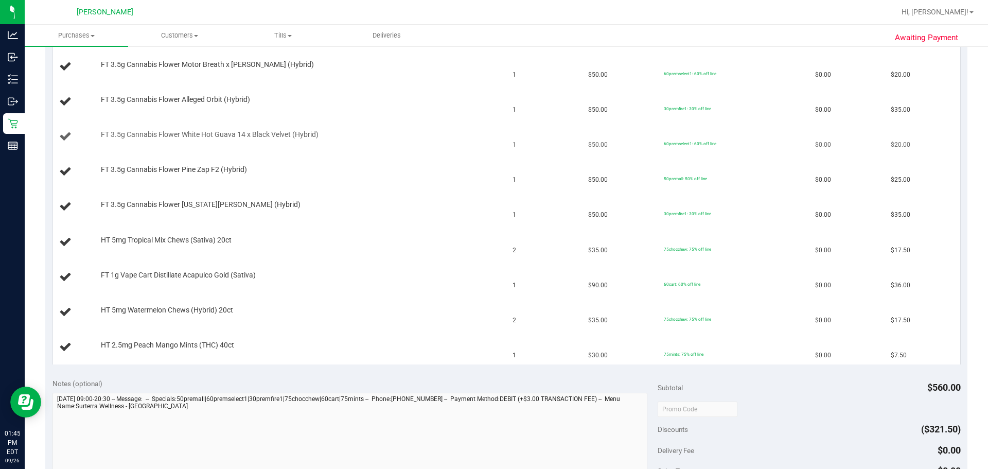
scroll to position [350, 0]
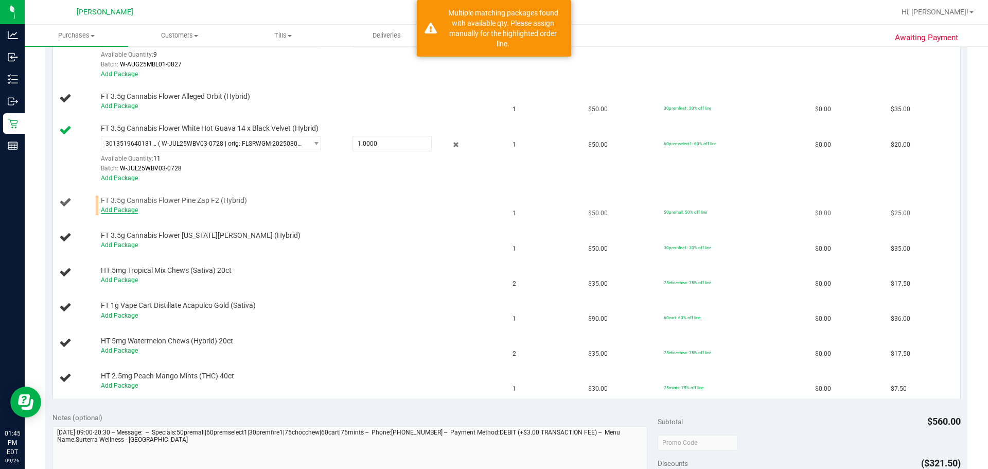
click at [124, 211] on link "Add Package" at bounding box center [119, 209] width 37 height 7
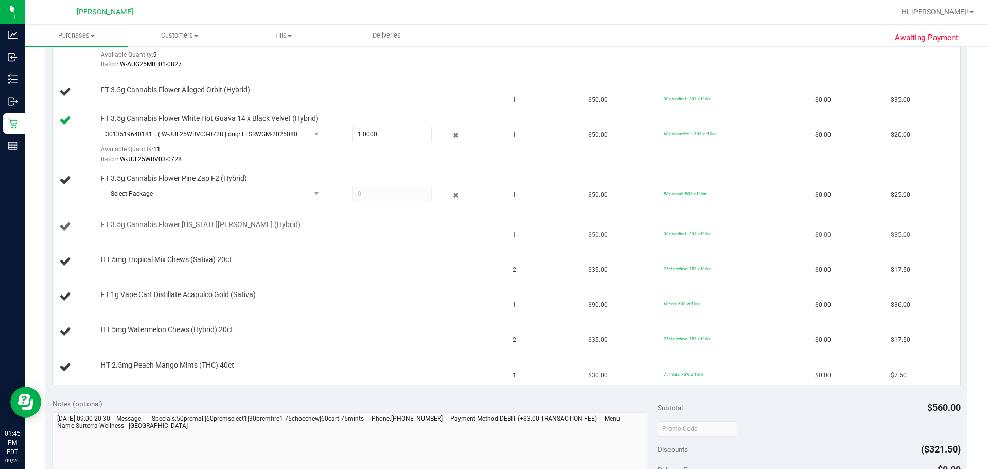
click at [293, 218] on td "FT 3.5g Cannabis Flower Georgia Runtz (Hybrid)" at bounding box center [280, 226] width 454 height 35
click at [294, 195] on span "Select Package" at bounding box center [204, 193] width 206 height 14
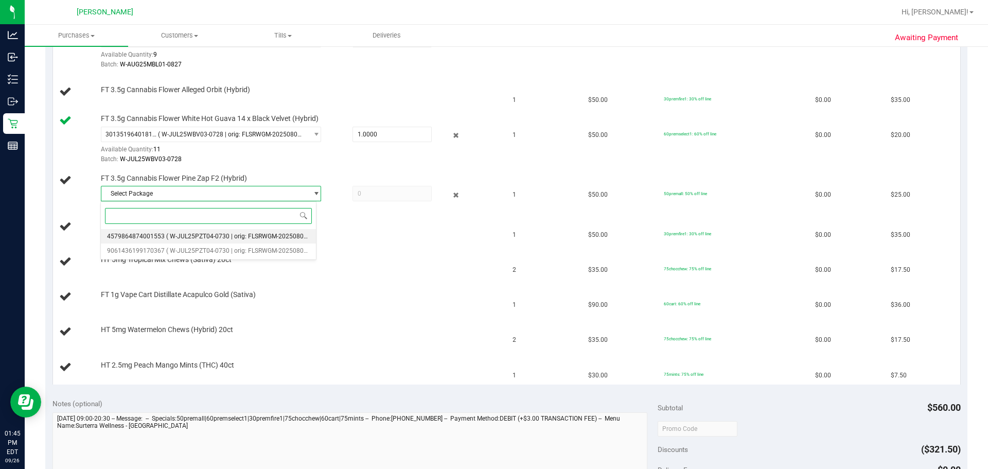
click at [276, 238] on span "( W-JUL25PZT04-0730 | orig: FLSRWGM-20250805-485 )" at bounding box center [244, 236] width 157 height 7
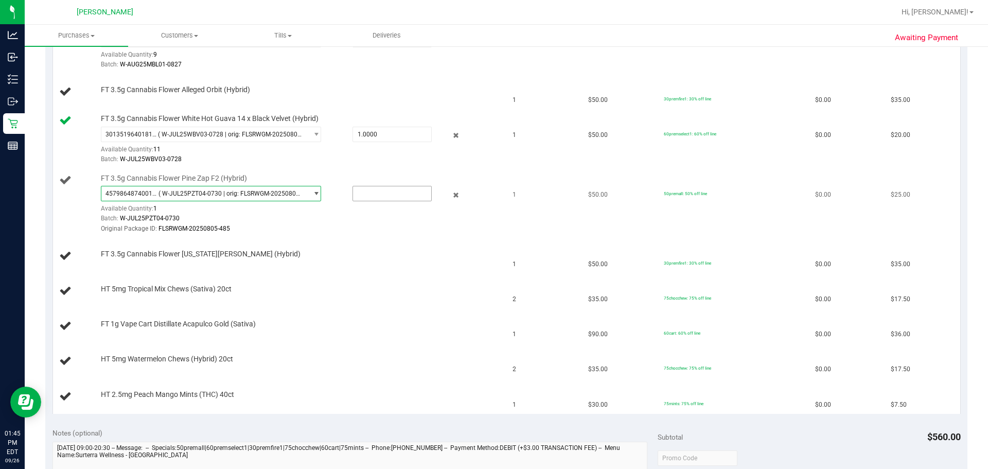
click at [398, 190] on input "text" at bounding box center [392, 193] width 78 height 14
type input "1"
click at [434, 282] on td "HT 5mg Tropical Mix Chews (Sativa) 20ct" at bounding box center [280, 291] width 454 height 35
type input "1.0000"
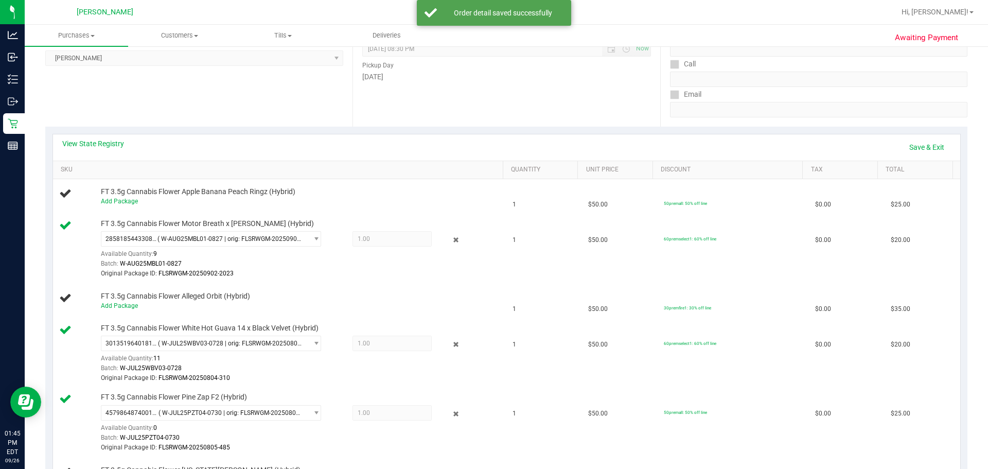
scroll to position [151, 0]
click at [484, 147] on link "Save & Exit" at bounding box center [927, 147] width 48 height 18
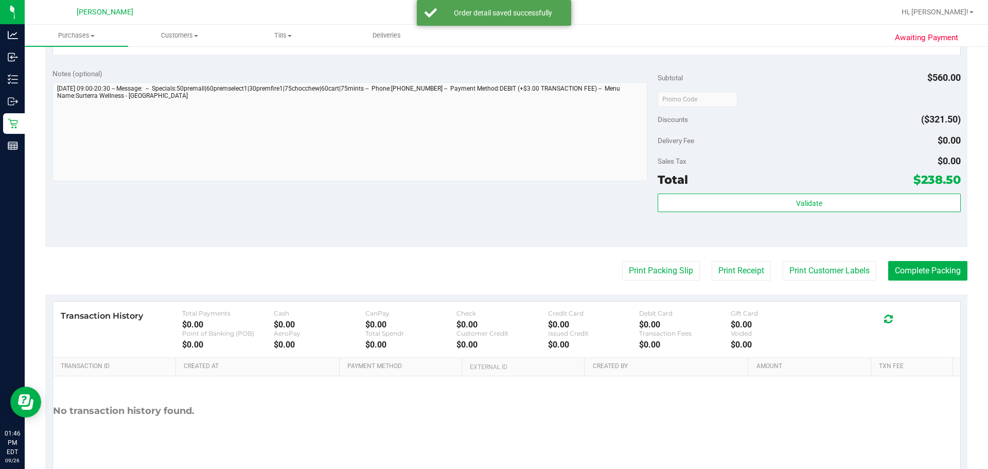
scroll to position [903, 0]
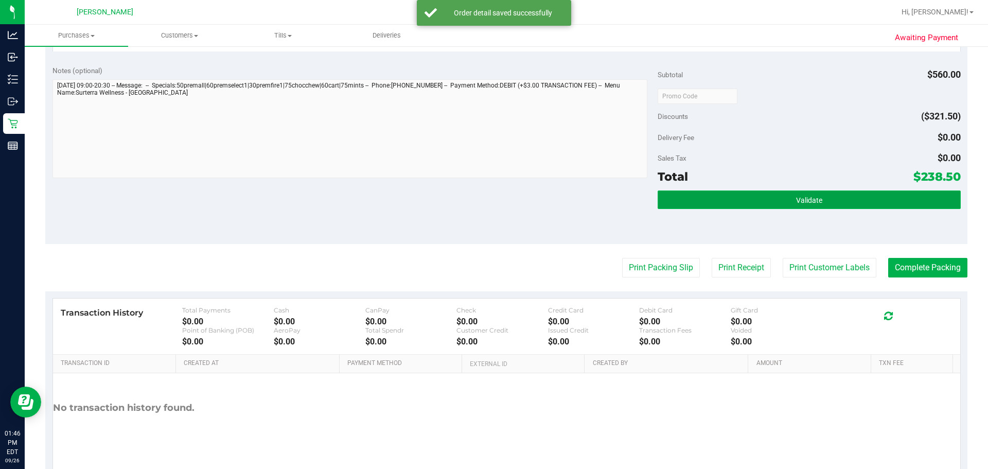
click at [484, 193] on button "Validate" at bounding box center [809, 199] width 303 height 19
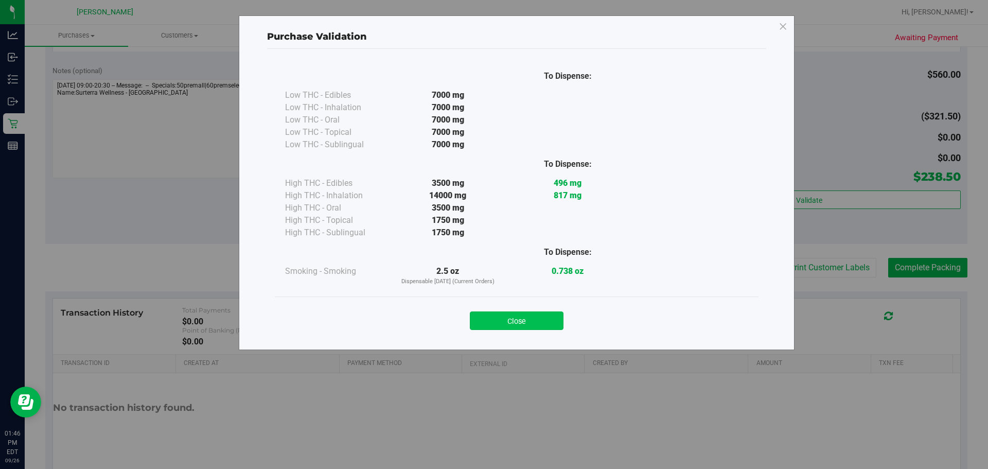
click at [484, 314] on button "Close" at bounding box center [517, 320] width 94 height 19
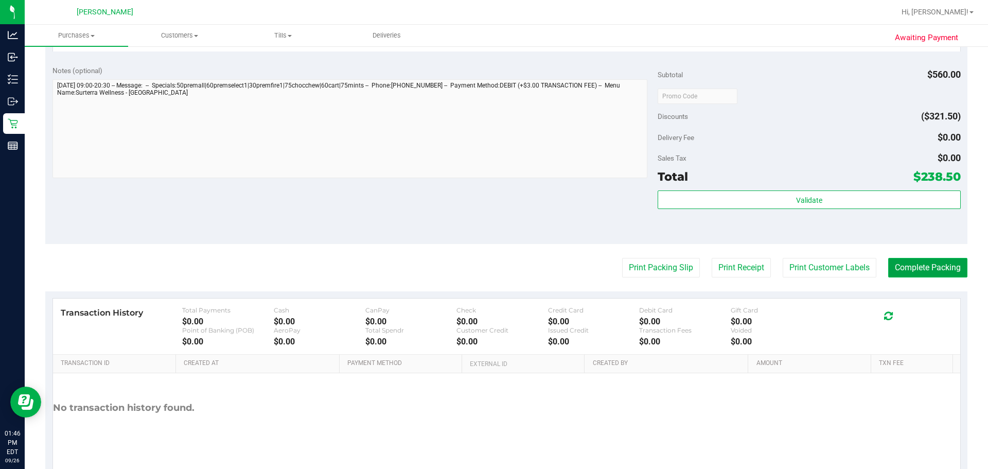
click at [484, 273] on button "Complete Packing" at bounding box center [927, 268] width 79 height 20
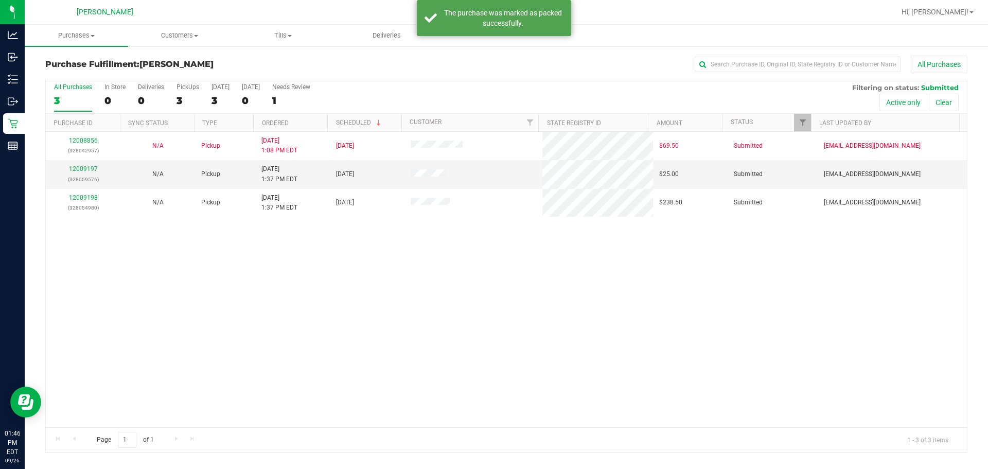
click at [477, 335] on div "12008856 (328042957) N/A Pickup 9/26/2025 1:08 PM EDT 9/26/2025 $69.50 Submitte…" at bounding box center [506, 279] width 921 height 295
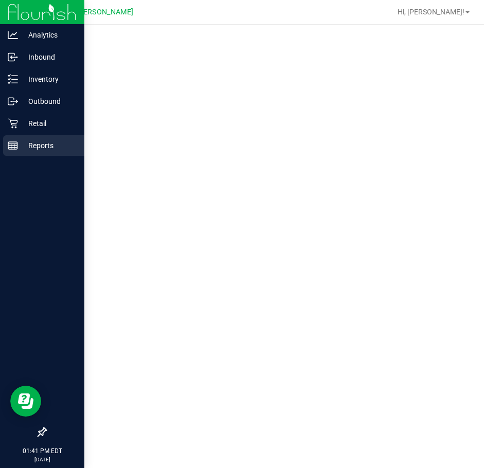
click at [18, 144] on rect at bounding box center [12, 145] width 9 height 7
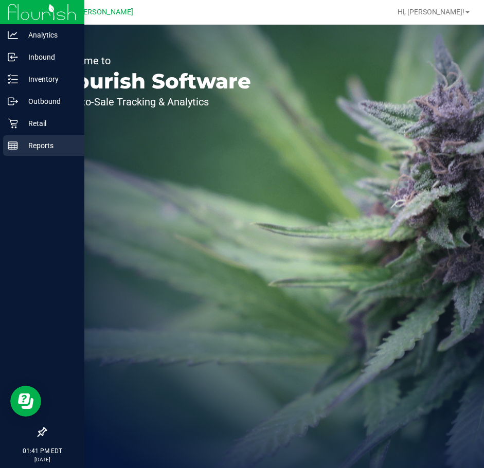
click at [10, 143] on icon at bounding box center [13, 146] width 10 height 10
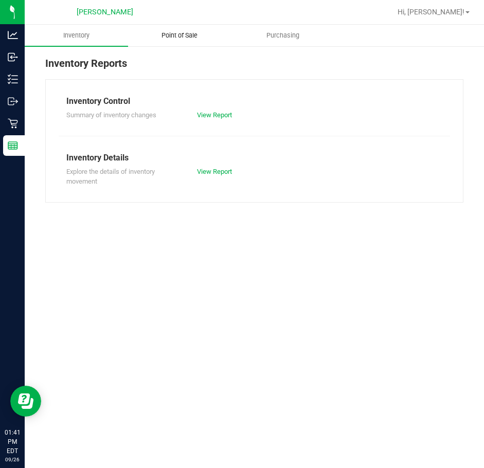
click at [179, 34] on span "Point of Sale" at bounding box center [180, 35] width 64 height 9
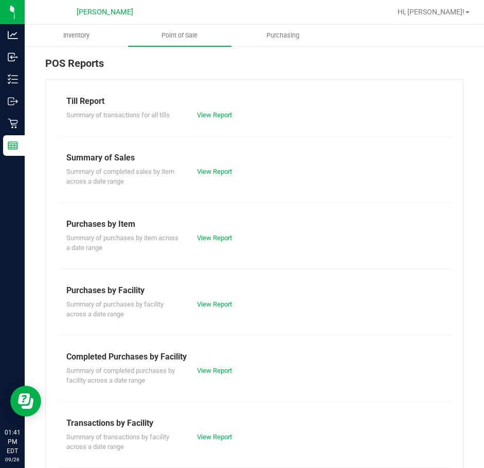
click at [214, 366] on div "View Report" at bounding box center [221, 371] width 65 height 10
click at [218, 367] on link "View Report" at bounding box center [214, 371] width 35 height 8
